Goal: Information Seeking & Learning: Learn about a topic

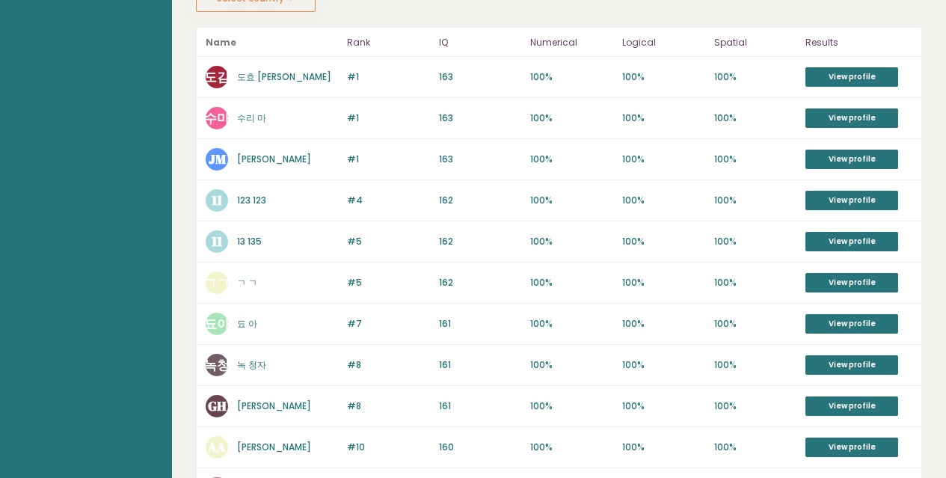
scroll to position [299, 0]
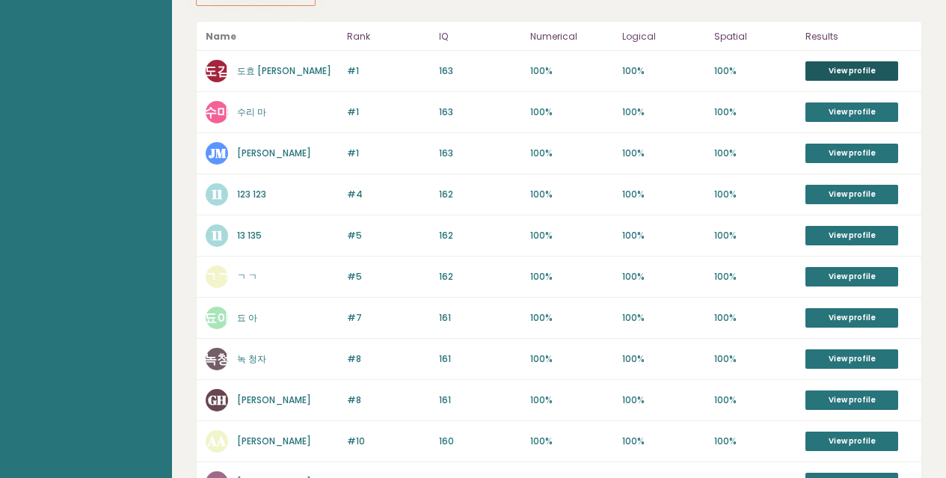
click at [892, 62] on link "View profile" at bounding box center [851, 70] width 93 height 19
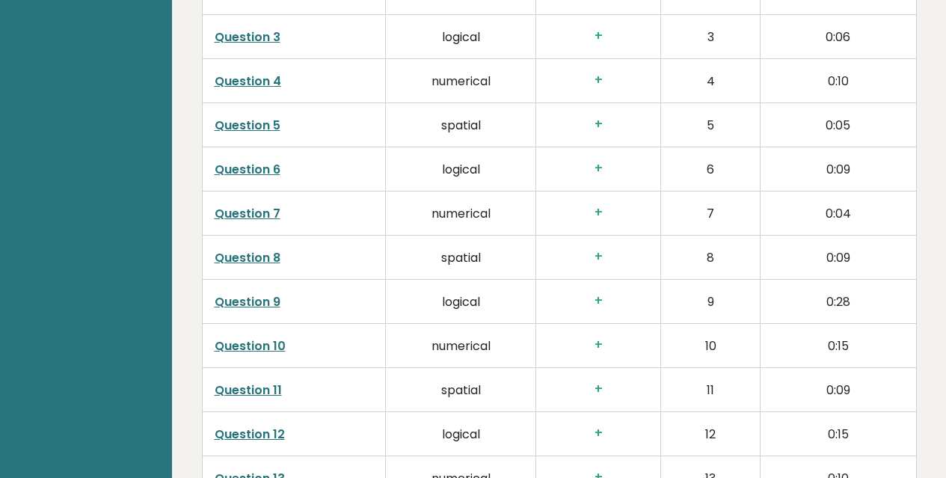
scroll to position [1982, 0]
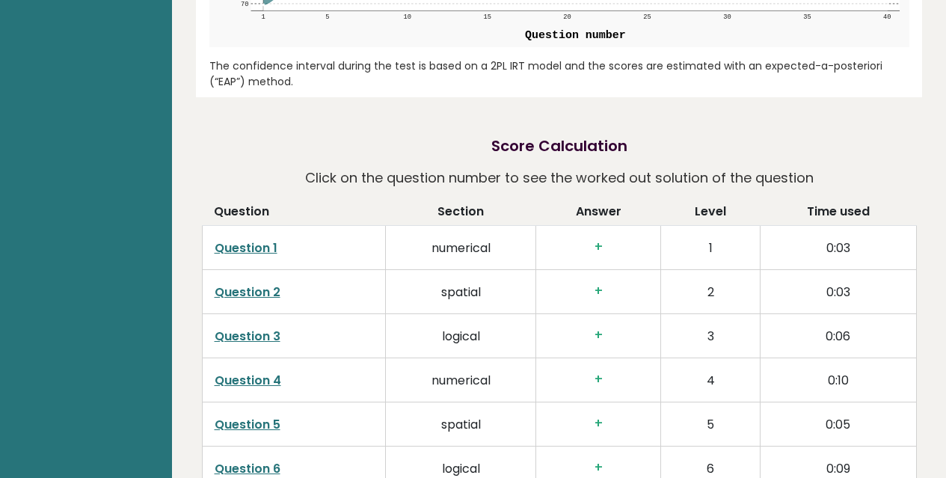
click at [231, 380] on link "Question 4" at bounding box center [248, 380] width 67 height 17
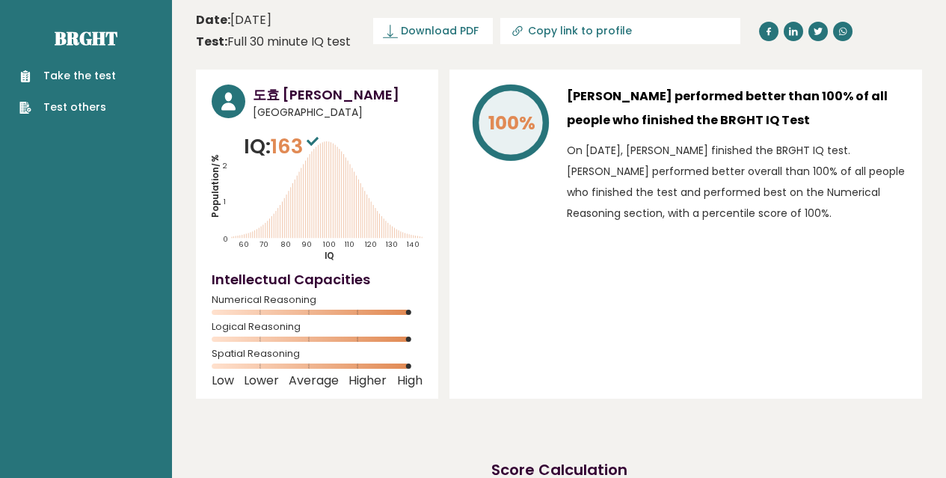
scroll to position [1982, 0]
